Goal: Transaction & Acquisition: Purchase product/service

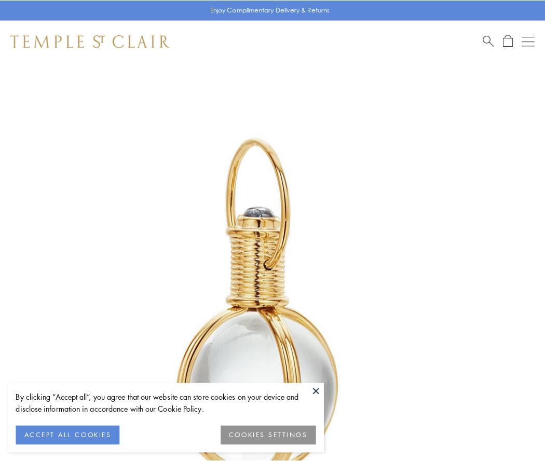
scroll to position [271, 0]
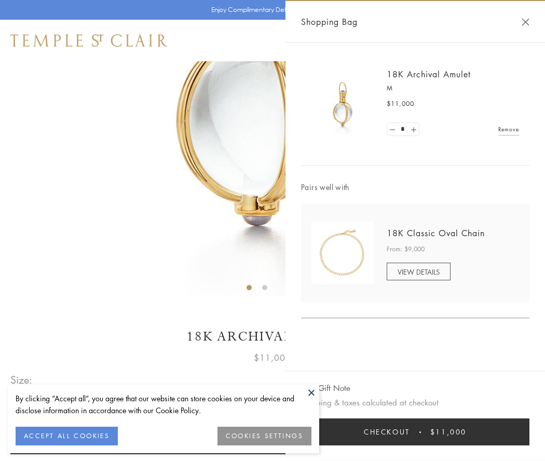
click at [415, 432] on button "Checkout $11,000" at bounding box center [415, 432] width 228 height 27
